Goal: Task Accomplishment & Management: Manage account settings

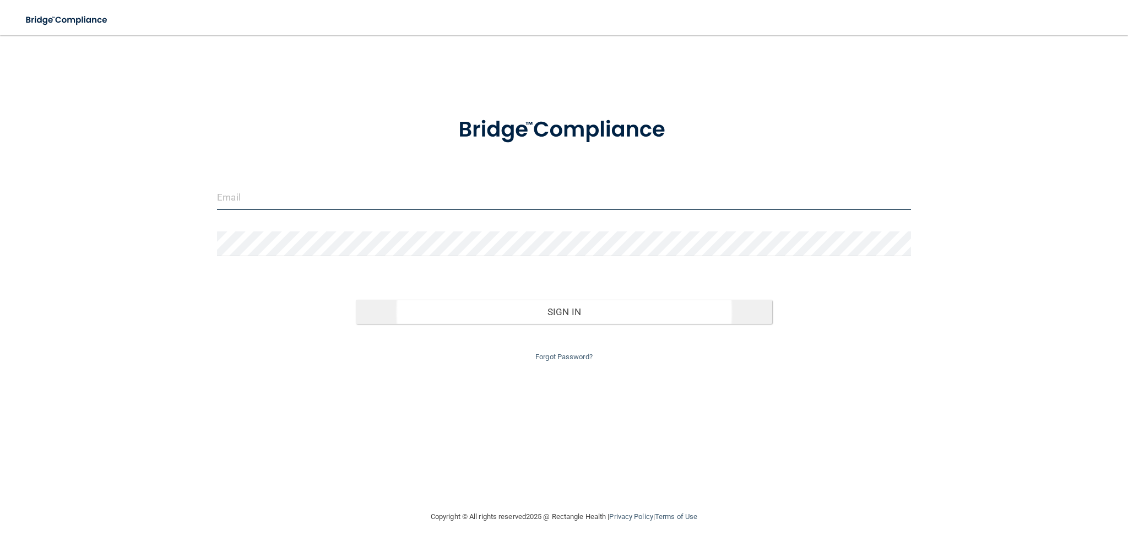
type input "[PERSON_NAME][EMAIL_ADDRESS][DOMAIN_NAME]"
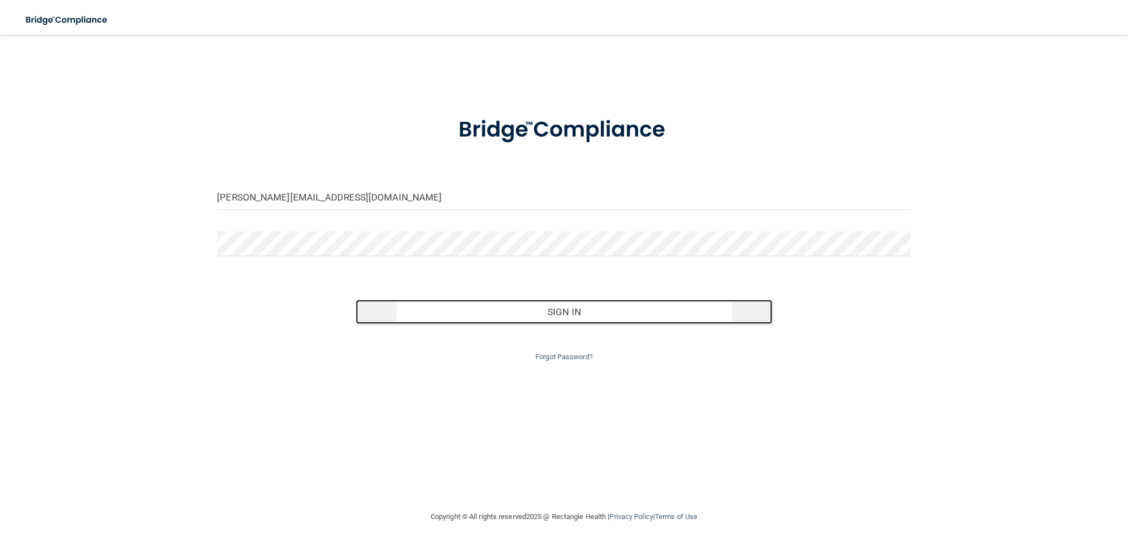
click at [575, 319] on button "Sign In" at bounding box center [564, 312] width 416 height 24
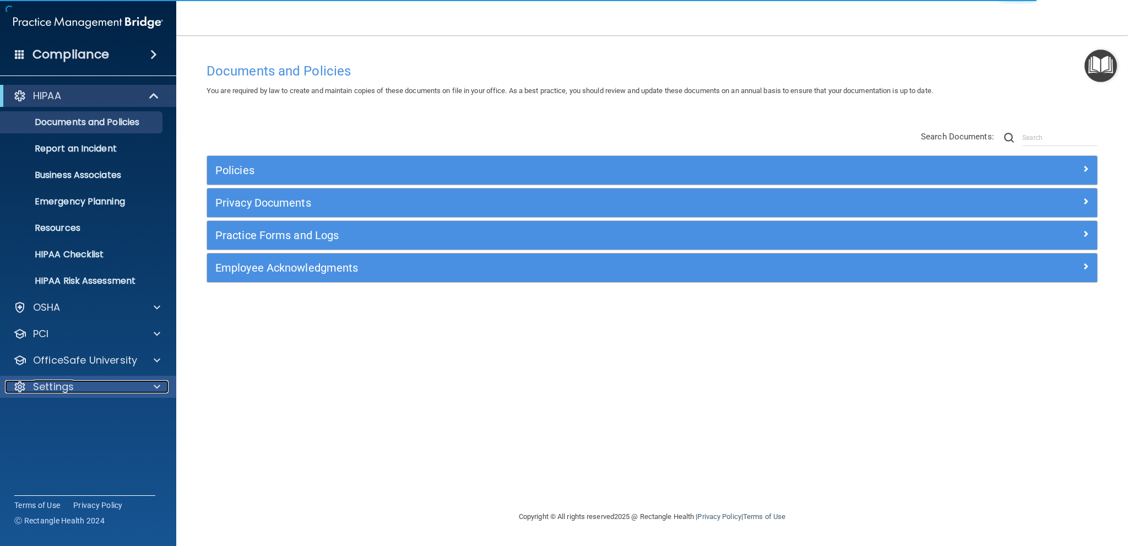
click at [63, 383] on p "Settings" at bounding box center [53, 386] width 41 height 13
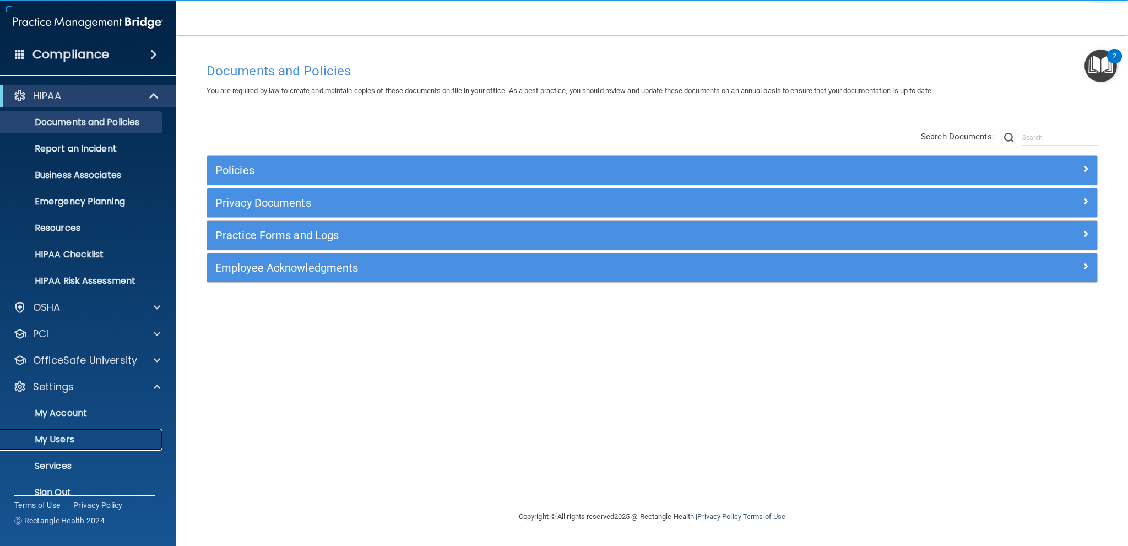
click at [73, 437] on p "My Users" at bounding box center [82, 439] width 150 height 11
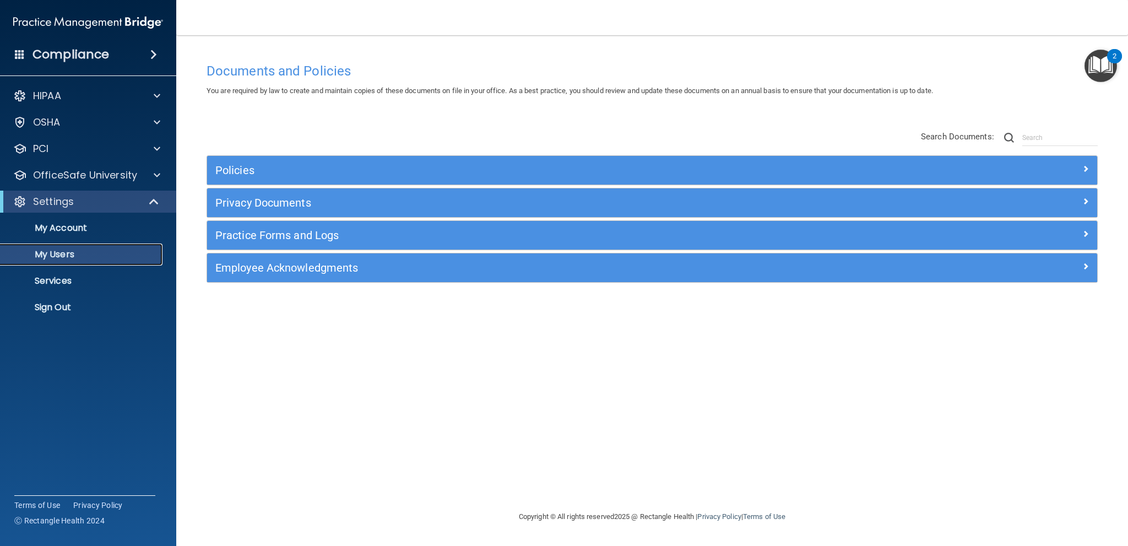
select select "20"
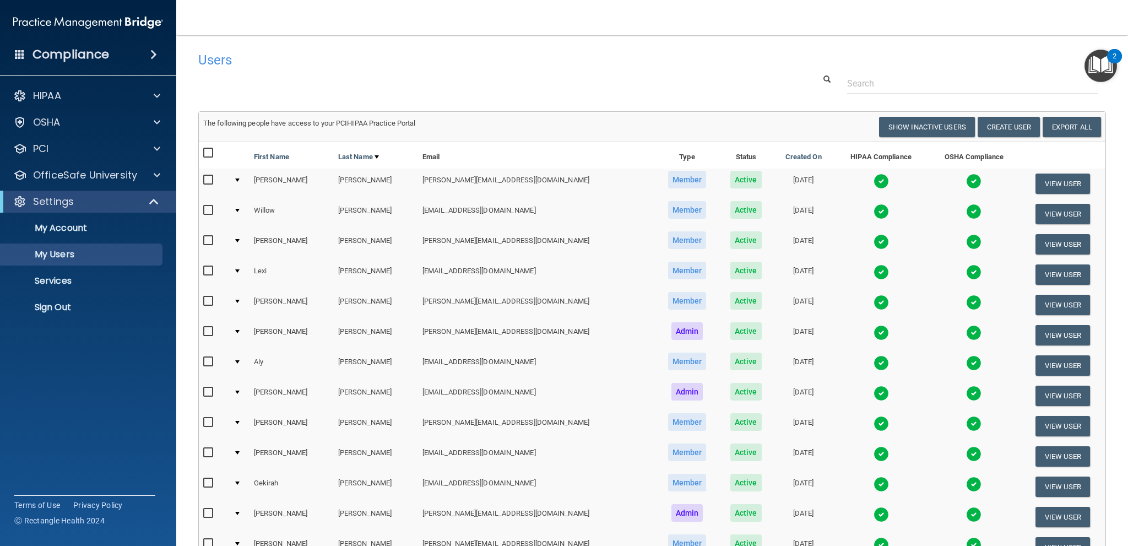
click at [208, 479] on input "checkbox" at bounding box center [209, 482] width 13 height 9
checkbox input "true"
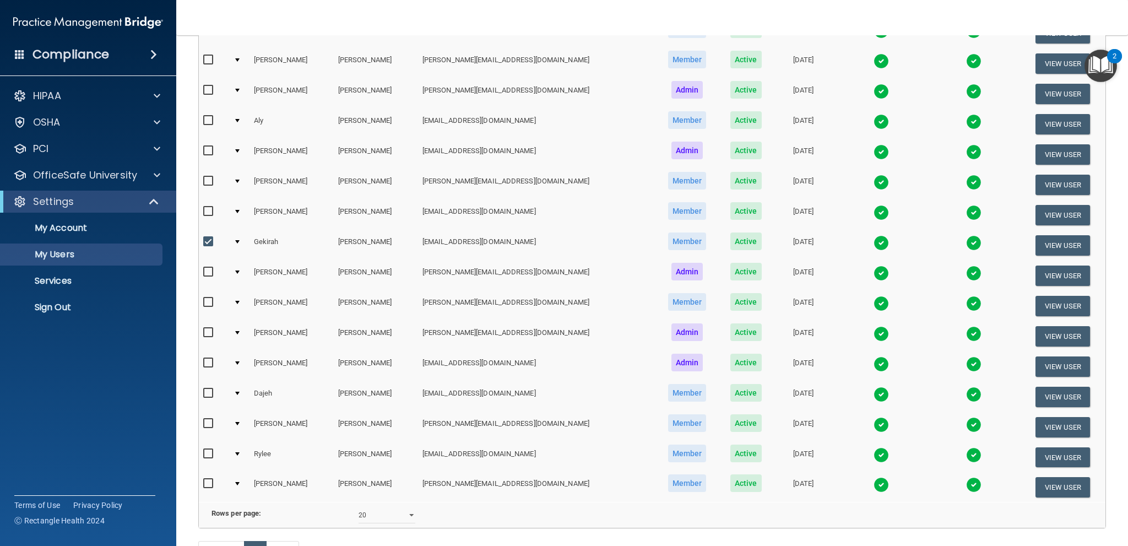
scroll to position [219, 0]
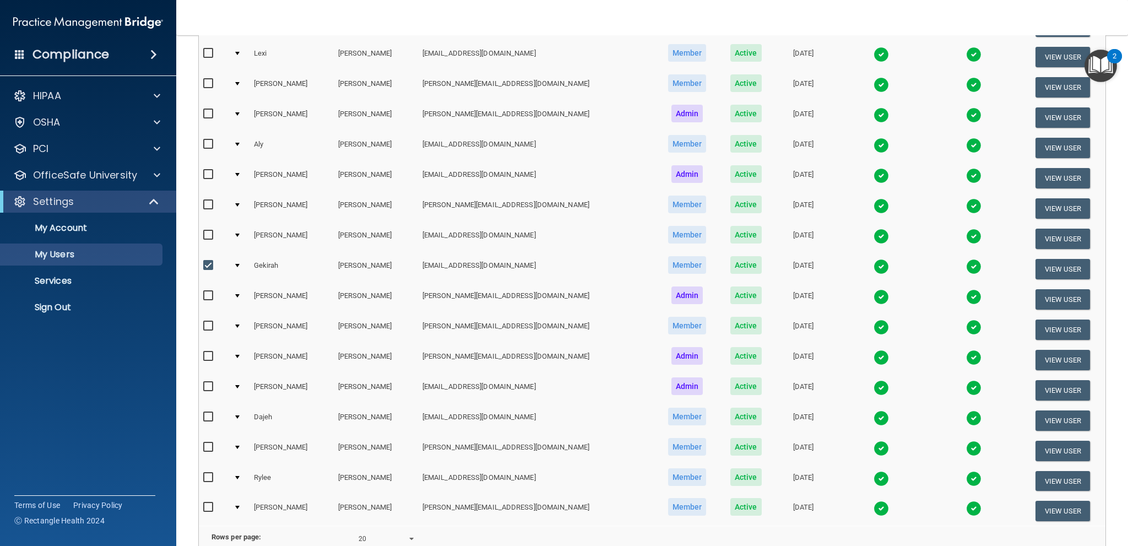
click at [238, 263] on td at bounding box center [239, 269] width 20 height 30
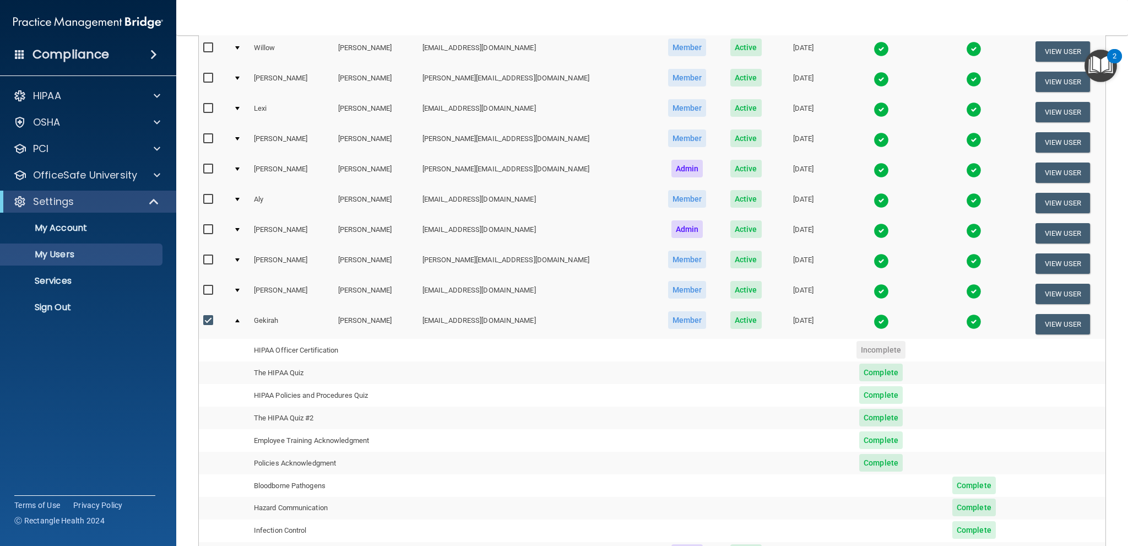
scroll to position [0, 0]
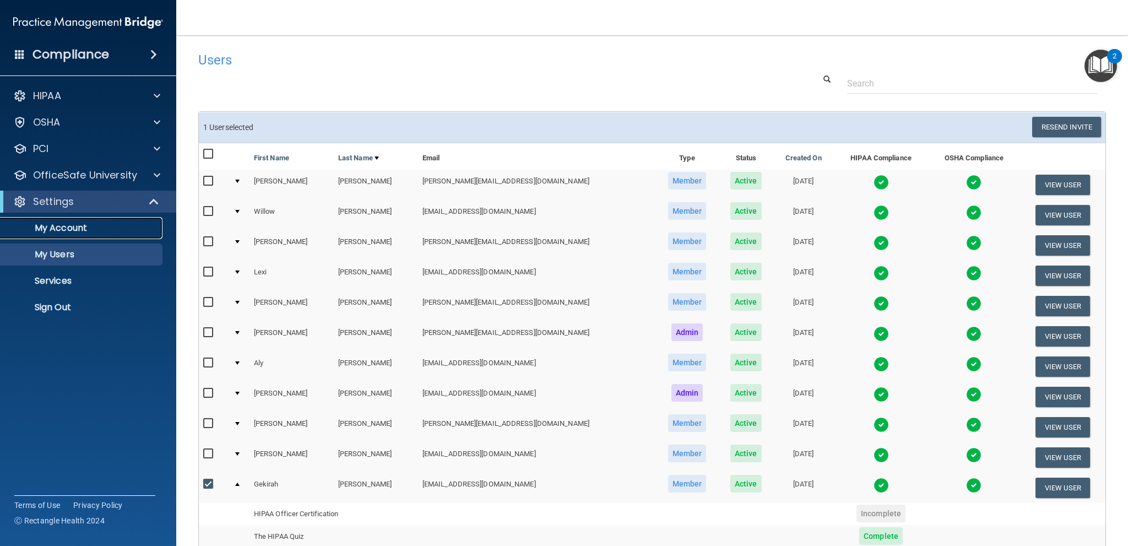
click at [64, 224] on p "My Account" at bounding box center [82, 227] width 150 height 11
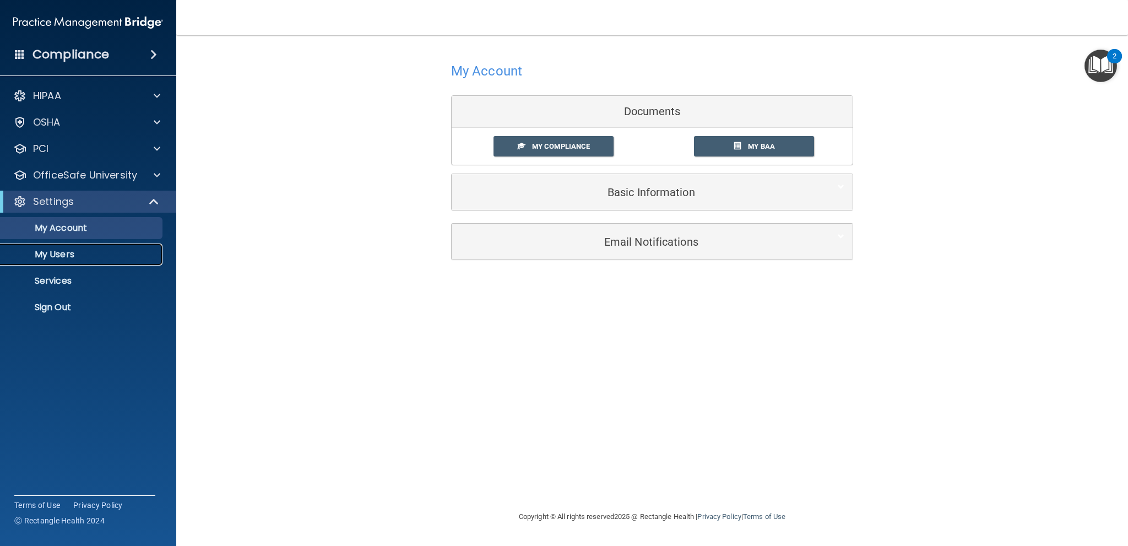
click at [61, 252] on p "My Users" at bounding box center [82, 254] width 150 height 11
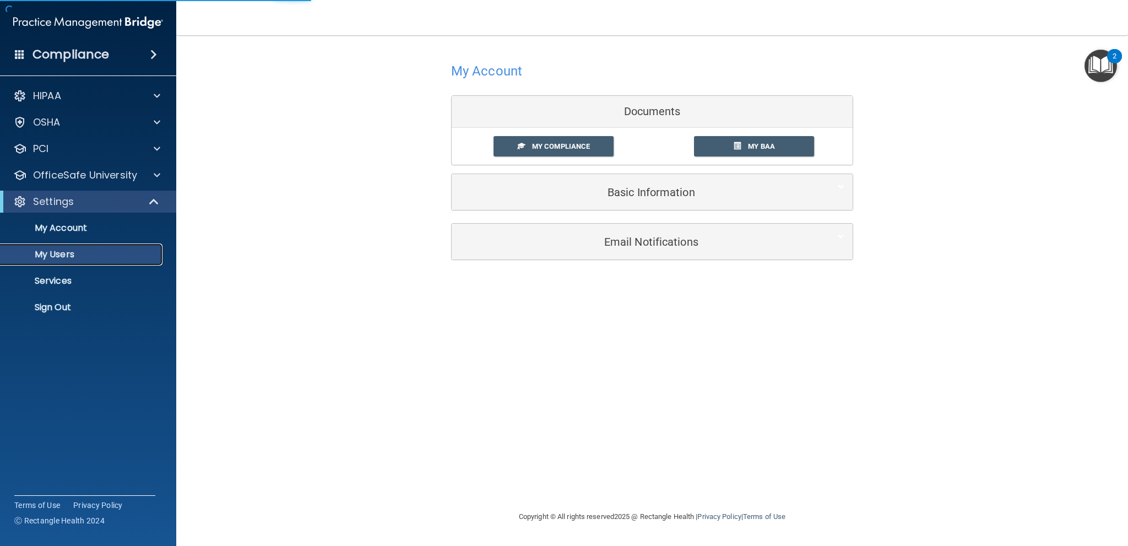
select select "20"
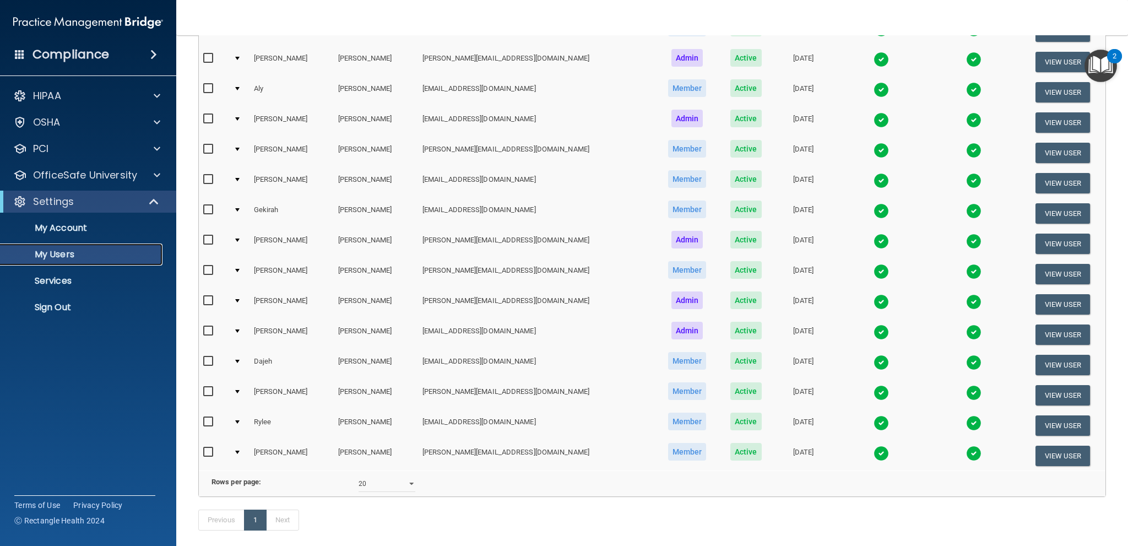
scroll to position [275, 0]
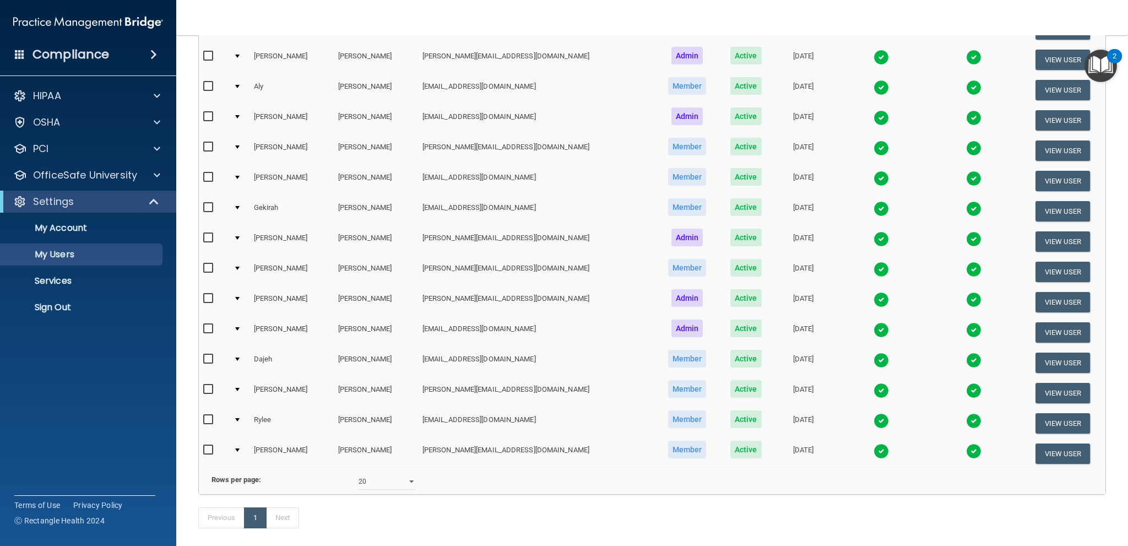
click at [240, 206] on td at bounding box center [239, 211] width 20 height 30
click at [207, 204] on input "checkbox" at bounding box center [209, 207] width 13 height 9
checkbox input "true"
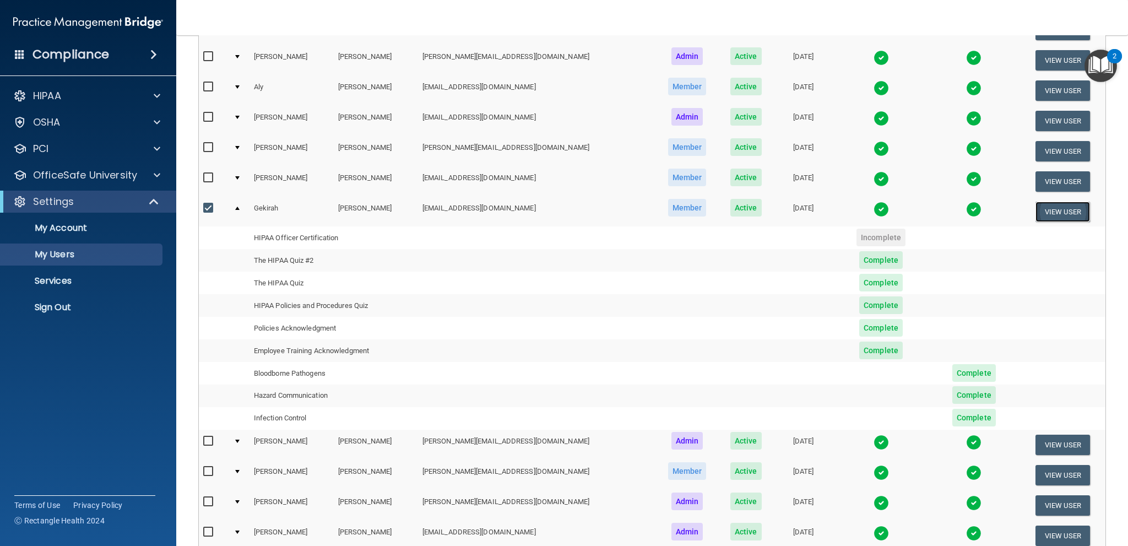
click at [1044, 206] on button "View User" at bounding box center [1062, 212] width 55 height 20
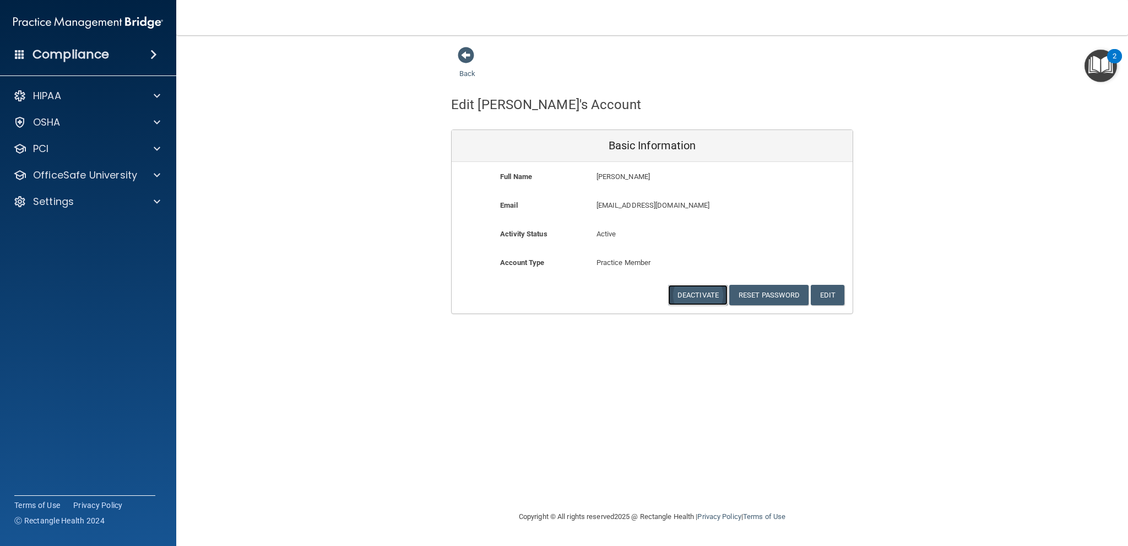
click at [698, 303] on button "Deactivate" at bounding box center [697, 295] width 59 height 20
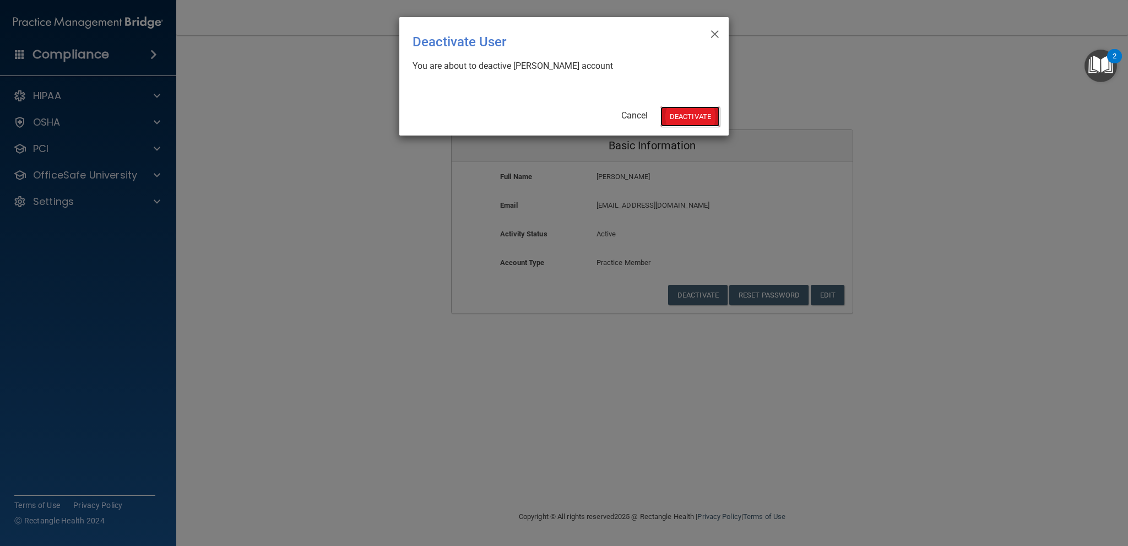
click at [703, 116] on button "Deactivate" at bounding box center [689, 116] width 59 height 20
